Goal: Find specific page/section: Find specific page/section

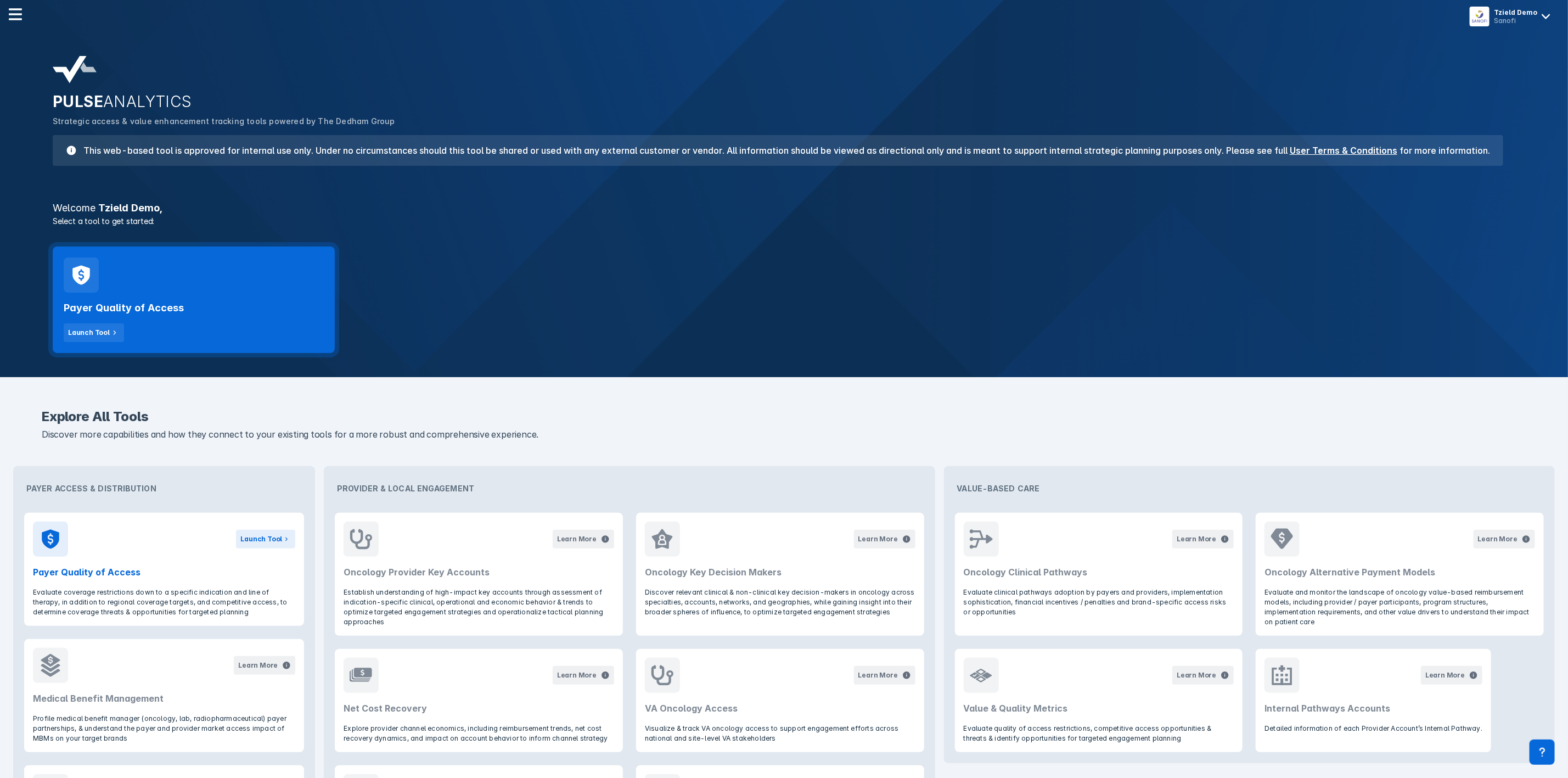
click at [262, 298] on div "Payer Quality of Access Launch Tool" at bounding box center [194, 317] width 260 height 49
click at [1487, 29] on div "Tzield Demo Sanofi" at bounding box center [1512, 16] width 98 height 29
click at [1480, 53] on button "Logout" at bounding box center [1513, 46] width 89 height 22
